Goal: Navigation & Orientation: Find specific page/section

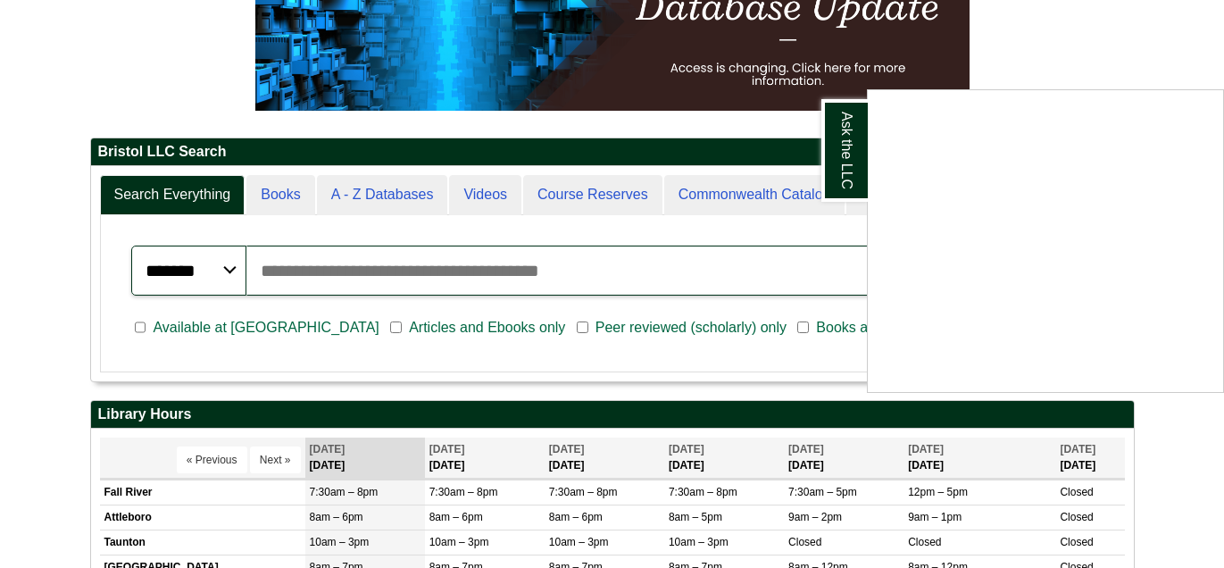
scroll to position [316, 0]
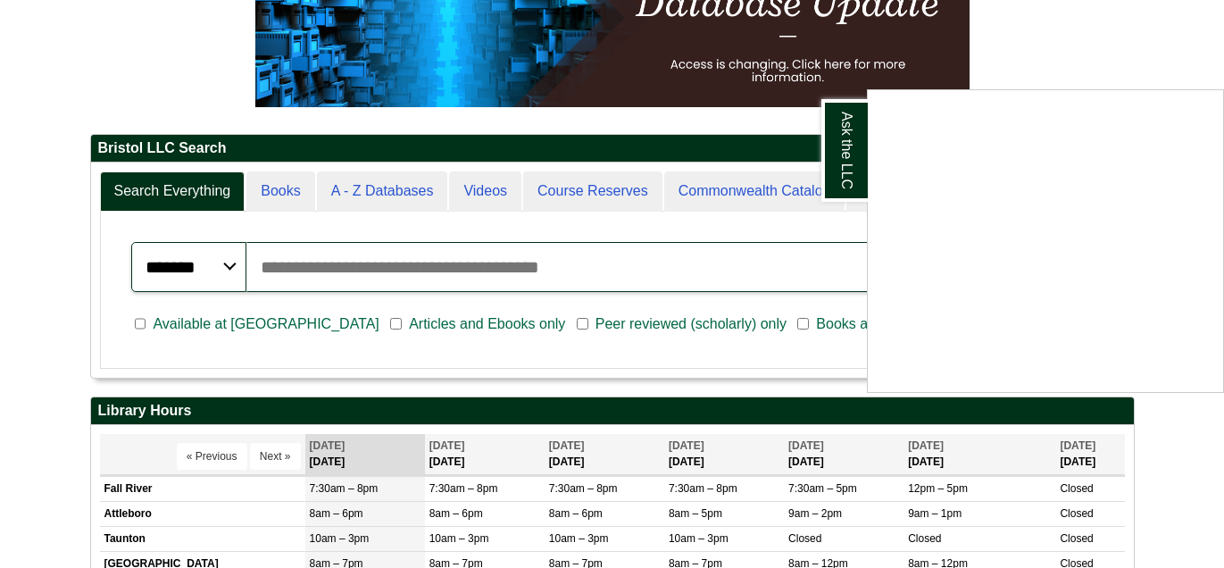
click at [380, 196] on div "Ask the LLC" at bounding box center [612, 284] width 1224 height 568
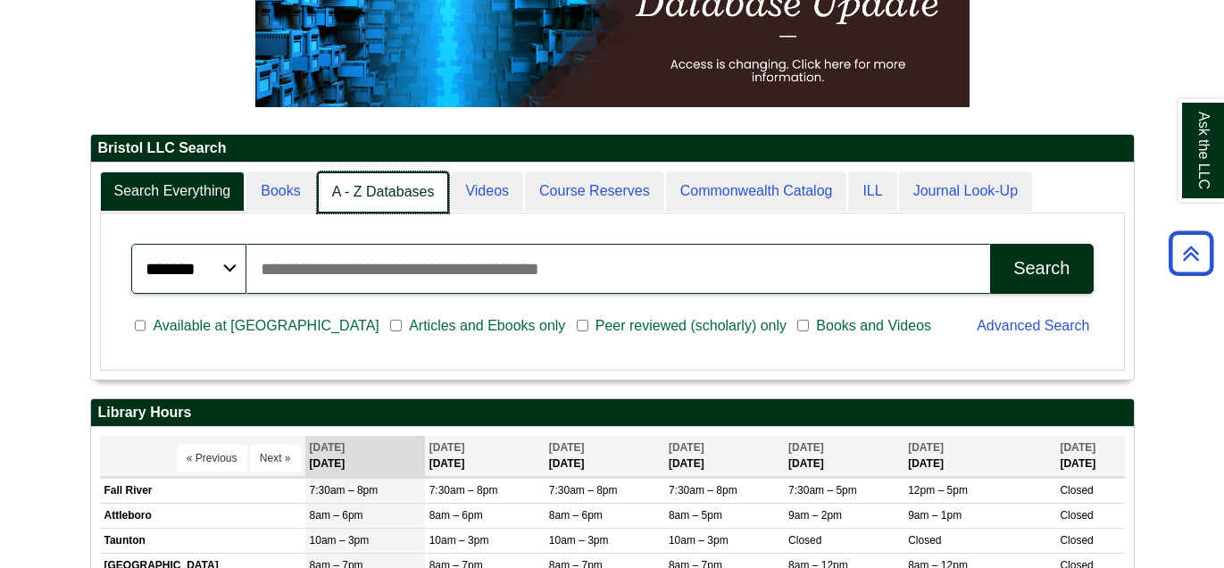
click at [389, 191] on link "A - Z Databases" at bounding box center [383, 192] width 133 height 42
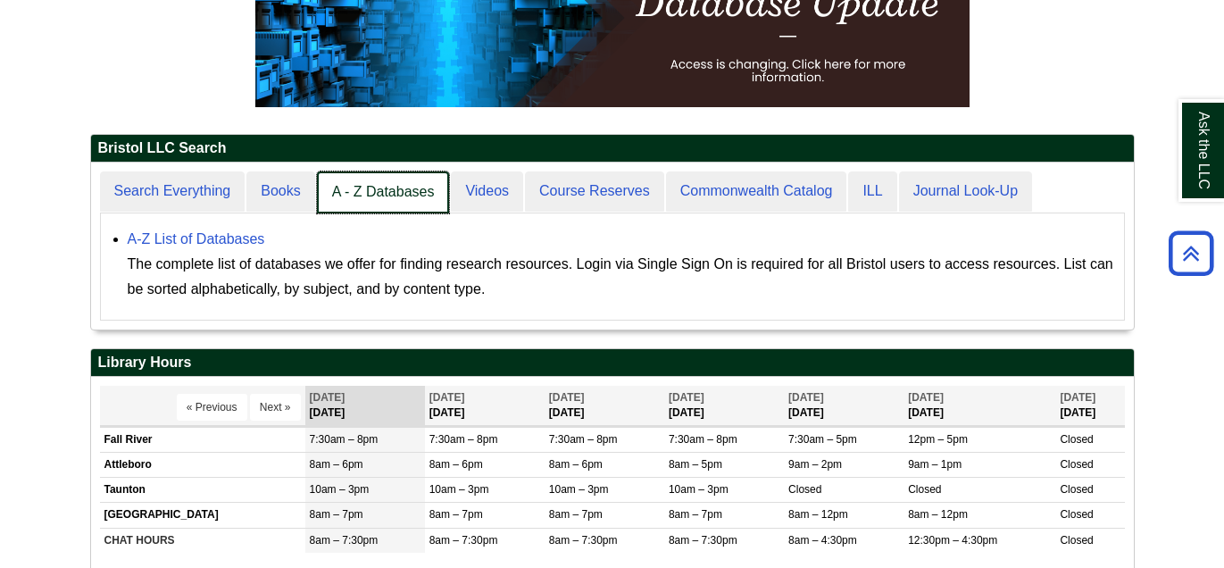
scroll to position [164, 1043]
click at [389, 191] on link "A - Z Databases" at bounding box center [383, 192] width 133 height 42
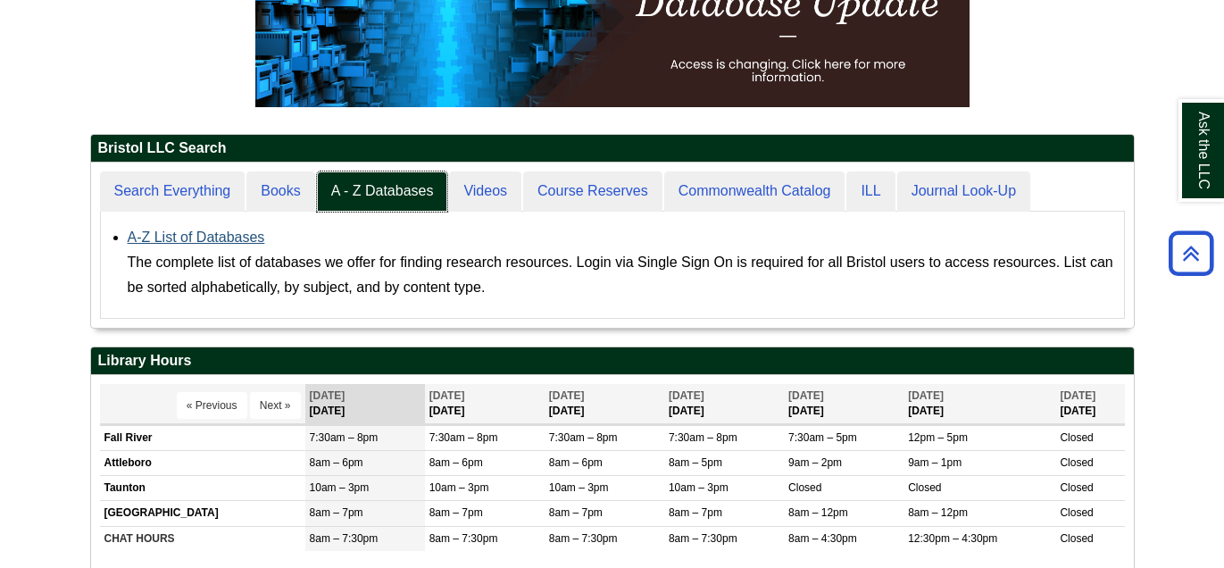
scroll to position [9, 8]
click at [225, 238] on link "A-Z List of Databases" at bounding box center [197, 237] width 138 height 15
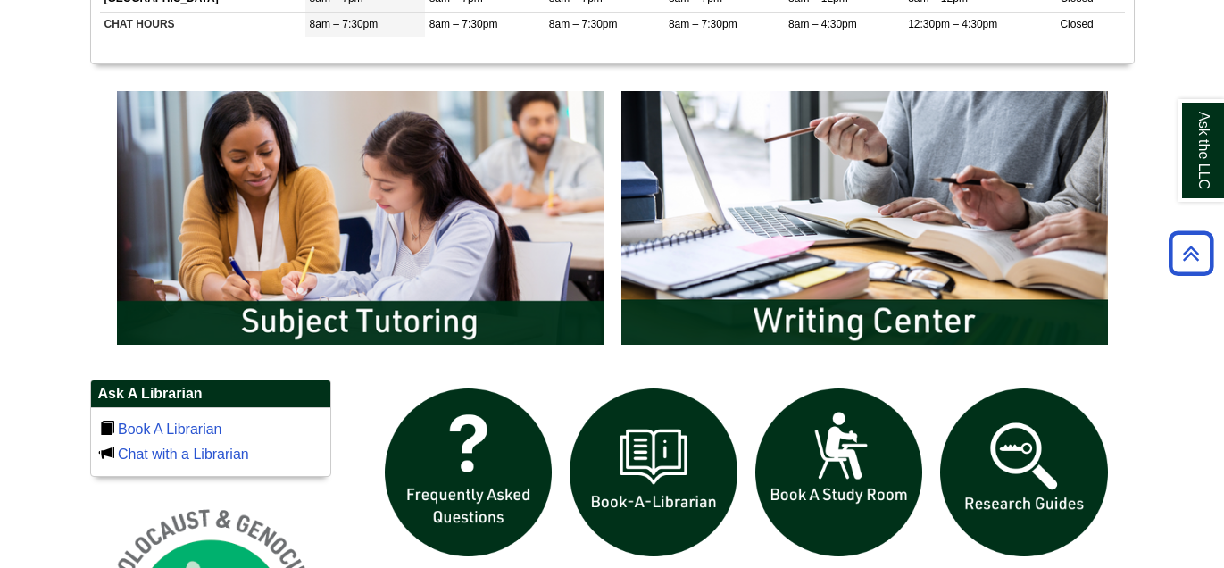
scroll to position [814, 0]
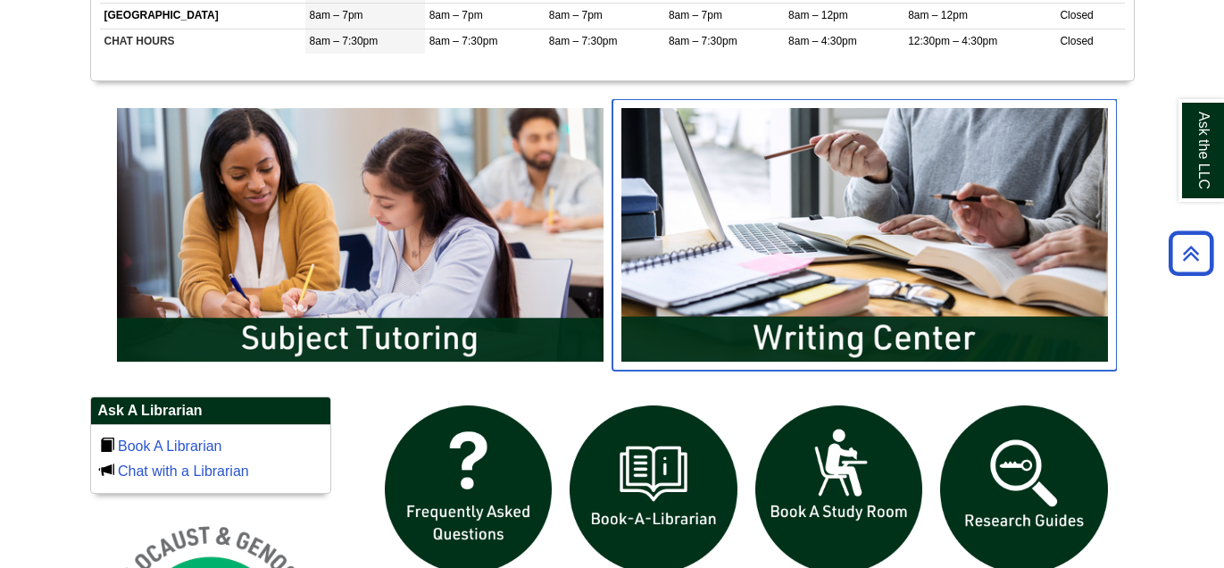
click at [847, 309] on img "slideshow" at bounding box center [865, 234] width 505 height 271
